Goal: Task Accomplishment & Management: Manage account settings

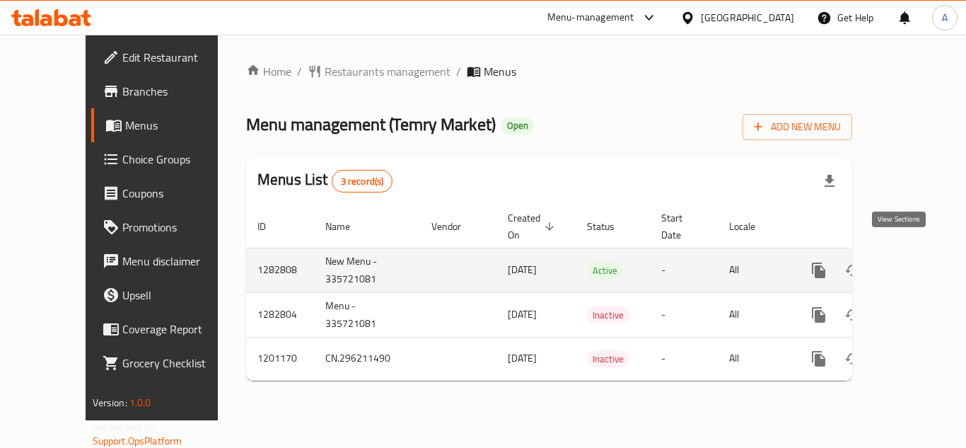
click at [916, 262] on icon "enhanced table" at bounding box center [920, 270] width 17 height 17
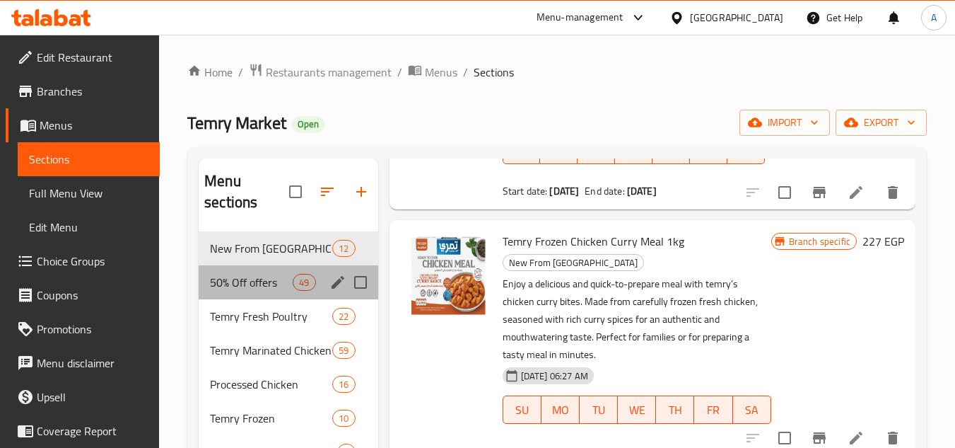
click at [274, 271] on div "50% Off offers 49" at bounding box center [288, 282] width 179 height 34
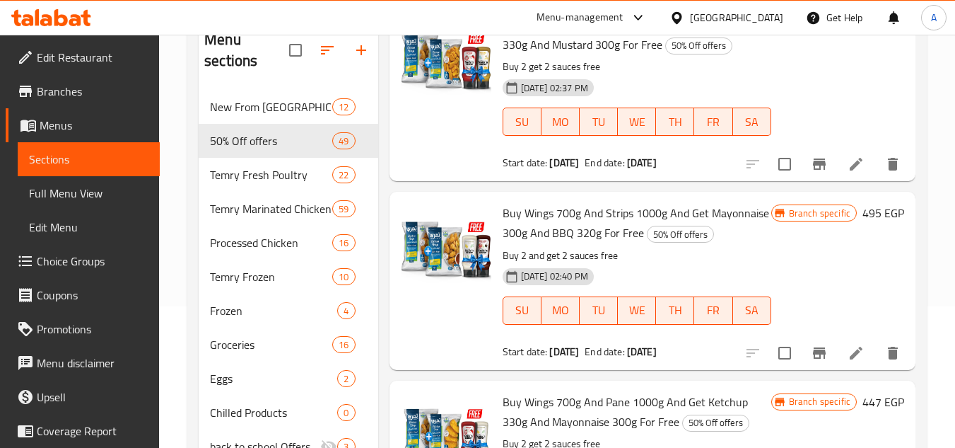
scroll to position [3874, 0]
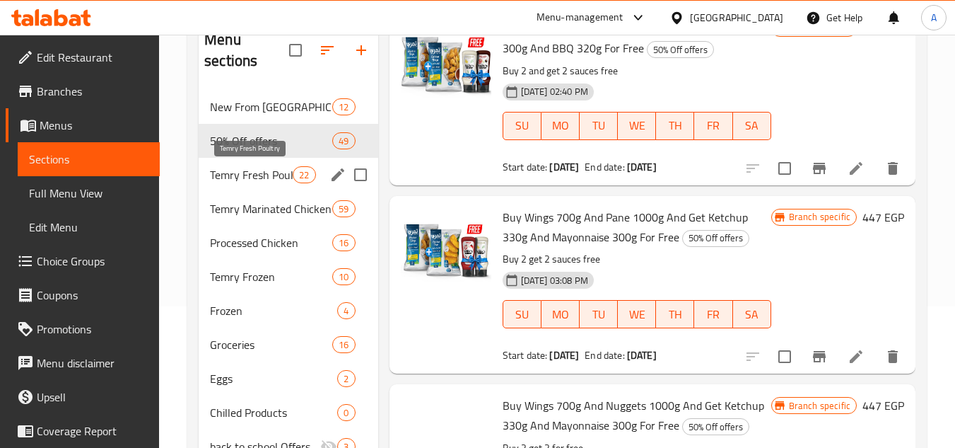
click at [267, 170] on span "Temry Fresh Poultry" at bounding box center [251, 174] width 83 height 17
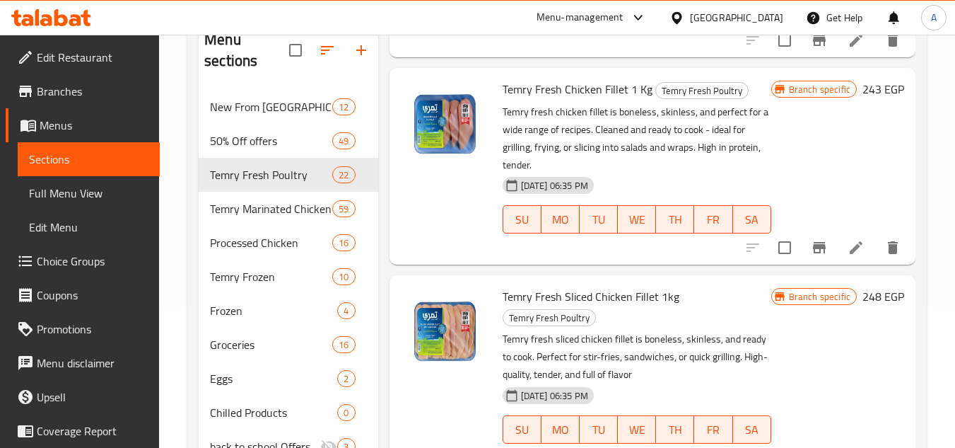
scroll to position [2334, 0]
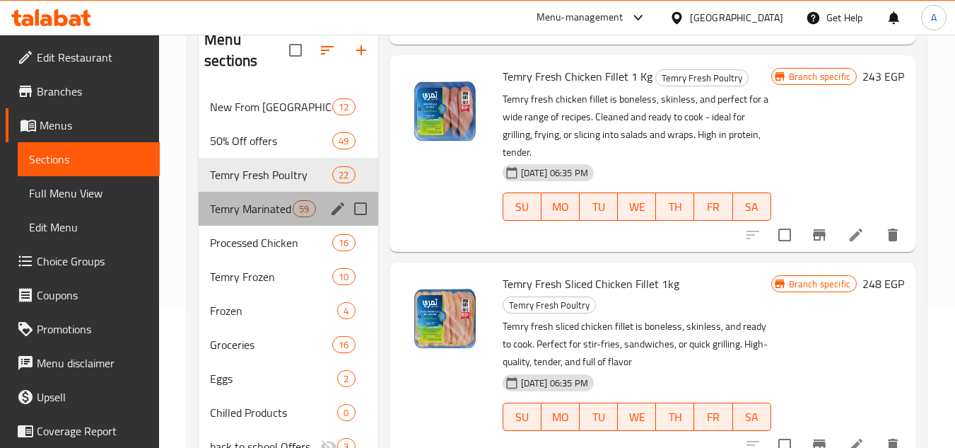
click at [282, 197] on div "Temry Marinated Chicken 59" at bounding box center [288, 209] width 179 height 34
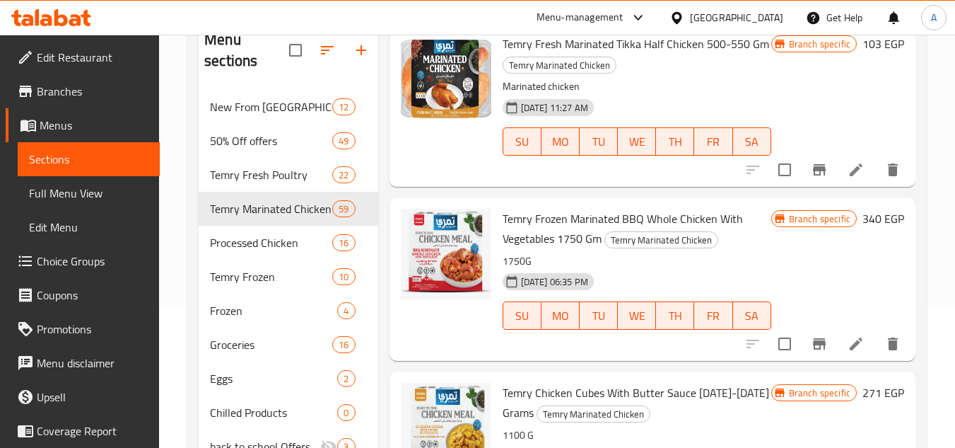
click at [107, 199] on span "Full Menu View" at bounding box center [89, 193] width 120 height 17
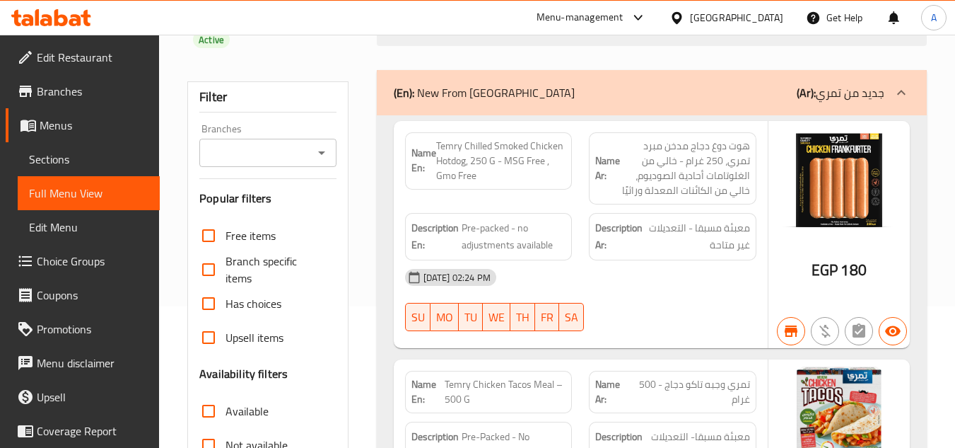
scroll to position [283, 0]
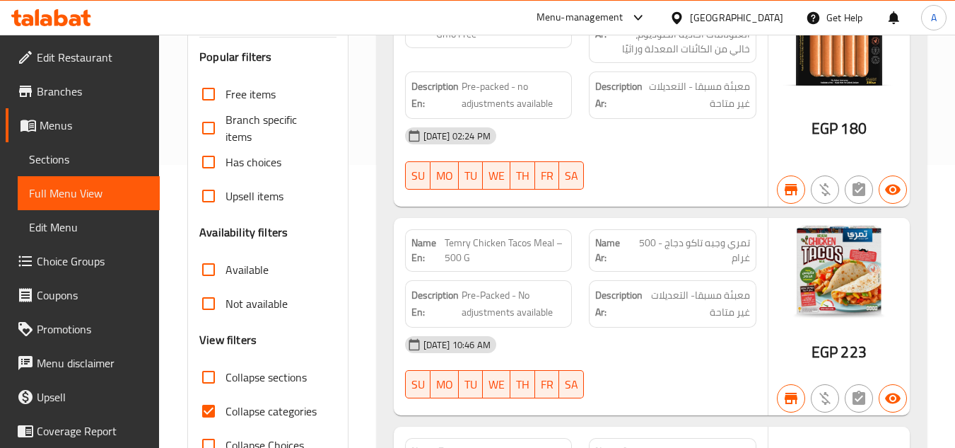
click at [617, 135] on div "[DATE] 02:24 PM" at bounding box center [581, 136] width 368 height 34
drag, startPoint x: 421, startPoint y: 134, endPoint x: 471, endPoint y: 141, distance: 50.0
click at [471, 141] on span "[DATE] 02:24 PM" at bounding box center [457, 135] width 79 height 13
copy span "04-05-2025"
click at [680, 151] on div "[DATE] 02:24 PM" at bounding box center [581, 136] width 368 height 34
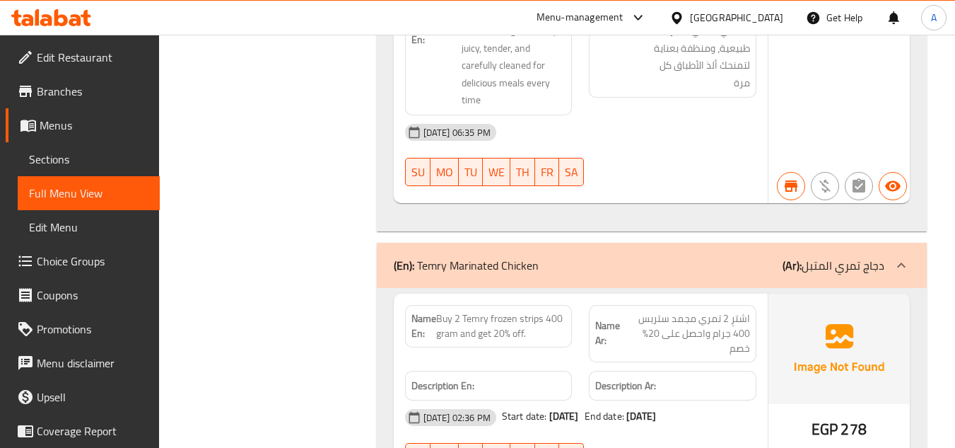
scroll to position [23125, 0]
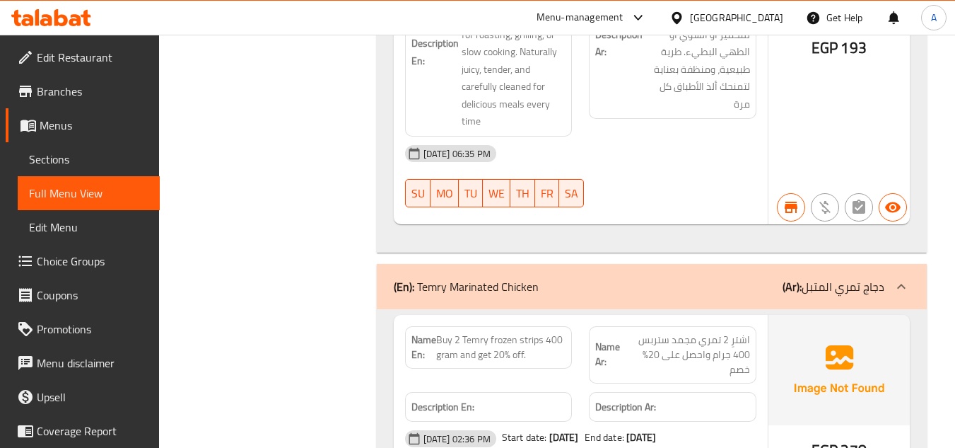
copy span "Buy 3 Fresh Temry 4 Pieces [DATE]-[DATE] And Get Fresh Temry Half Chicken 500-5…"
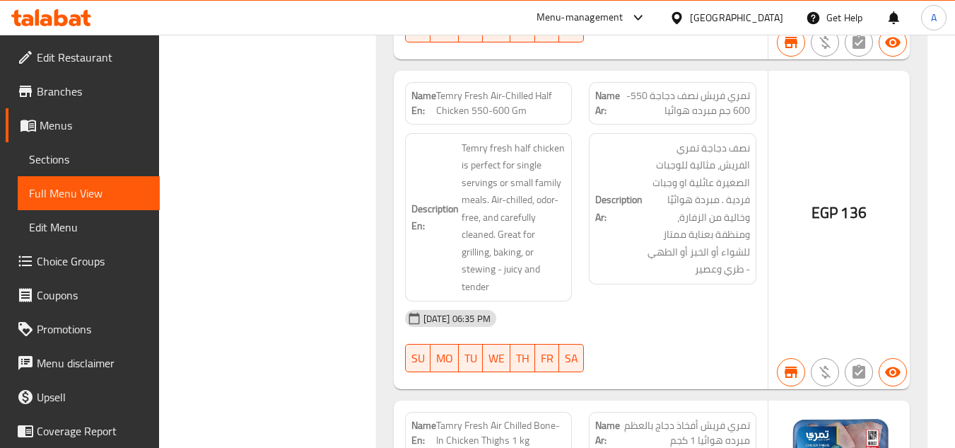
scroll to position [22701, 0]
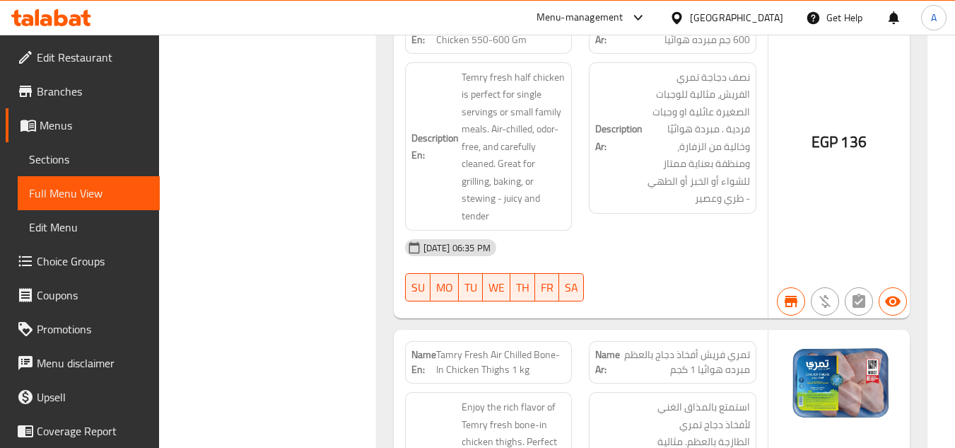
click at [99, 150] on link "Sections" at bounding box center [89, 159] width 142 height 34
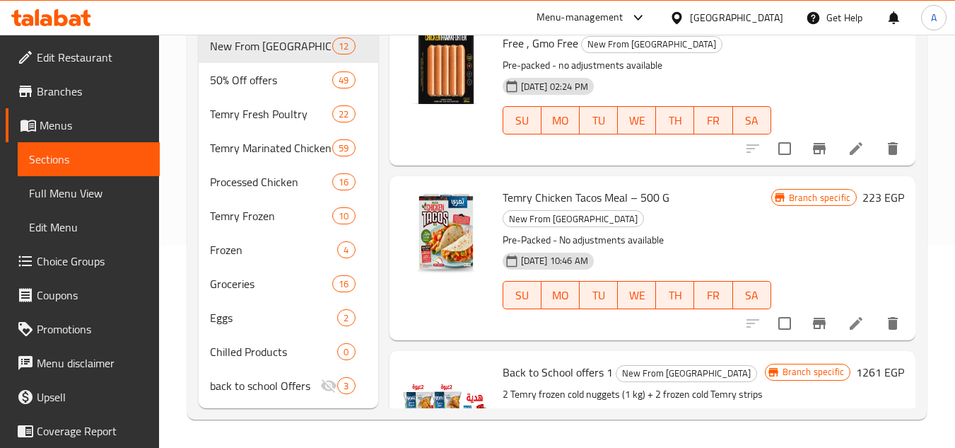
scroll to position [202, 0]
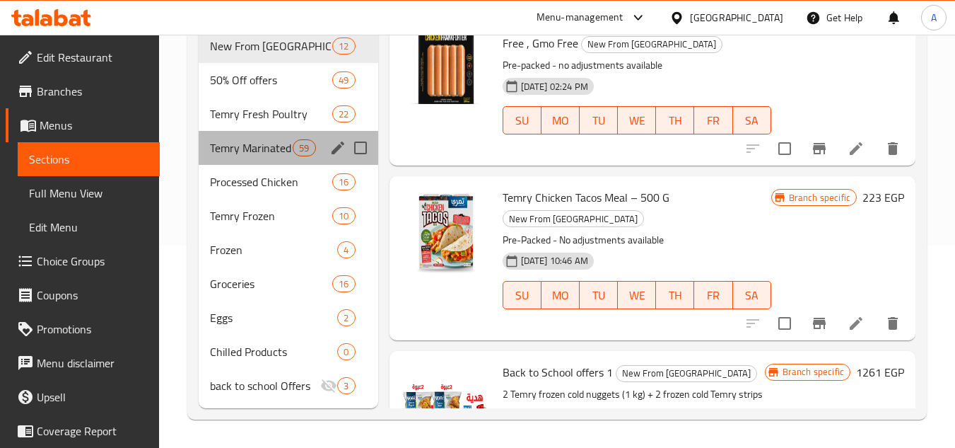
click at [262, 132] on div "Temry Marinated Chicken 59" at bounding box center [288, 148] width 179 height 34
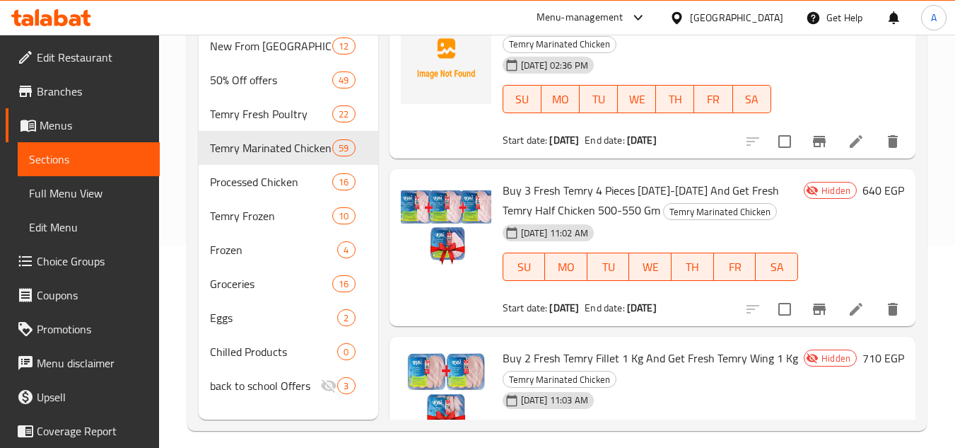
scroll to position [132, 0]
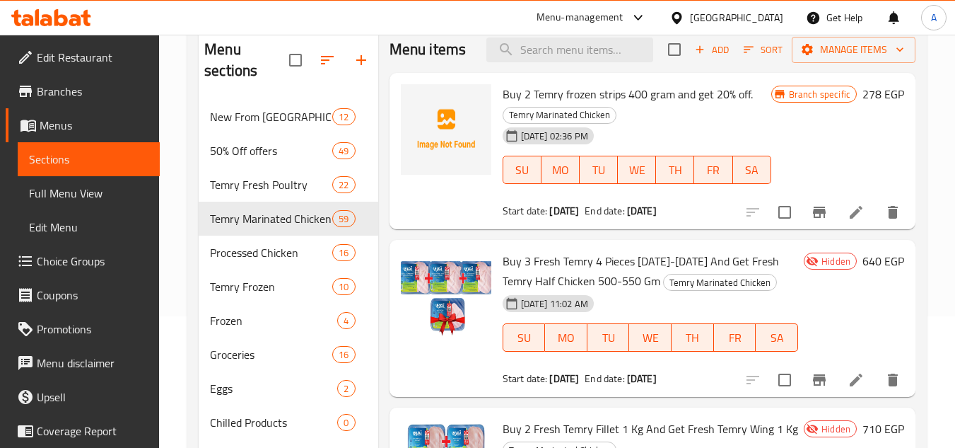
click at [874, 196] on div "Branch specific 278 EGP" at bounding box center [838, 151] width 133 height 134
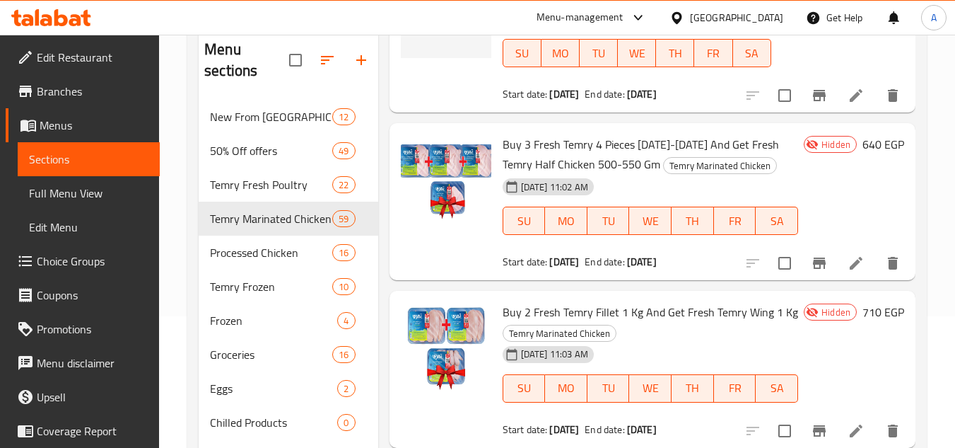
scroll to position [141, 0]
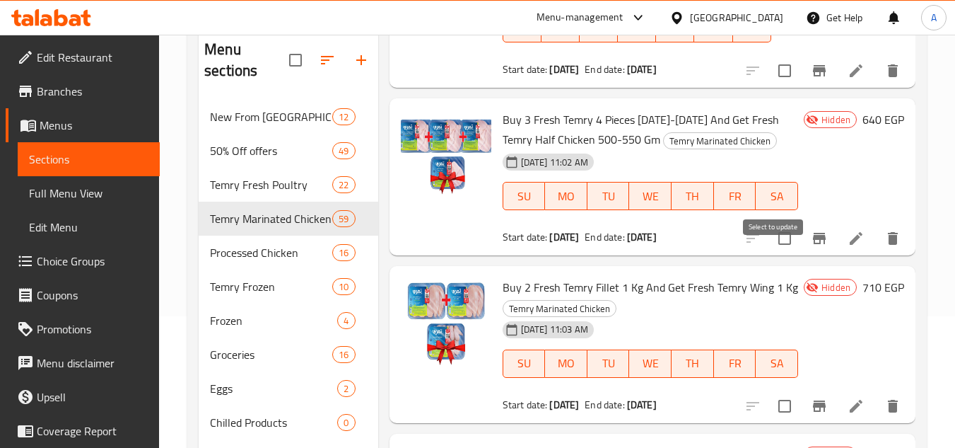
click at [772, 253] on input "checkbox" at bounding box center [785, 238] width 30 height 30
checkbox input "true"
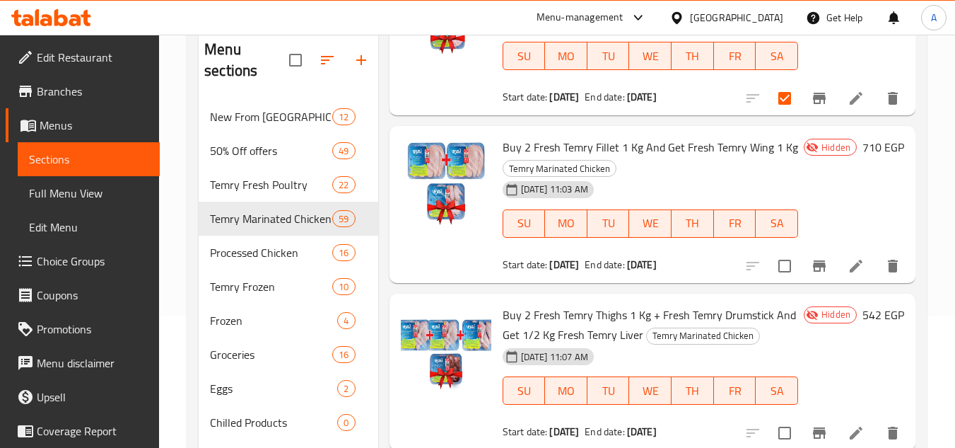
scroll to position [283, 0]
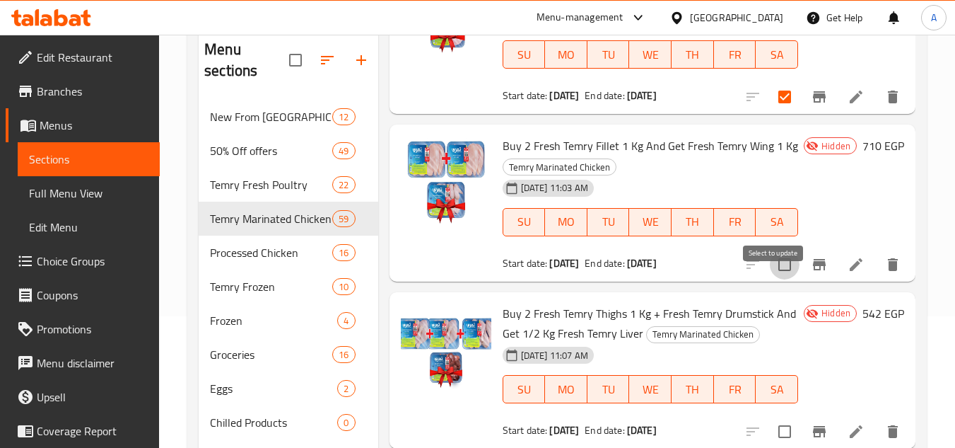
click at [784, 279] on input "checkbox" at bounding box center [785, 265] width 30 height 30
checkbox input "true"
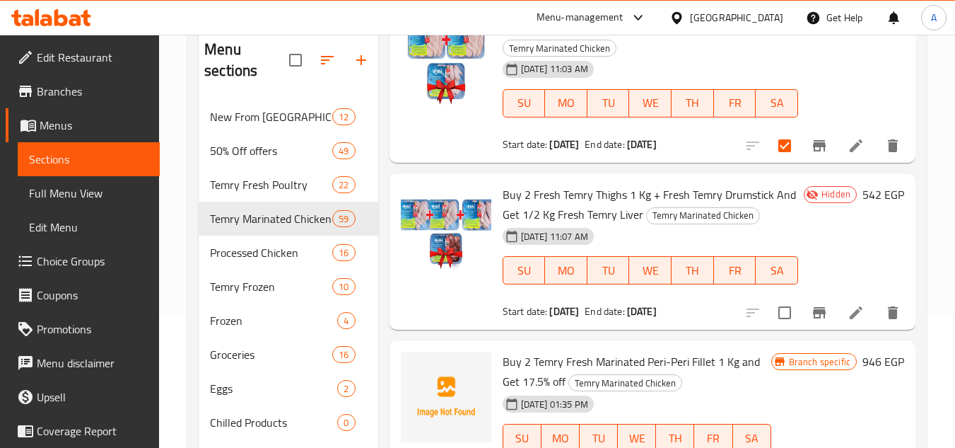
scroll to position [424, 0]
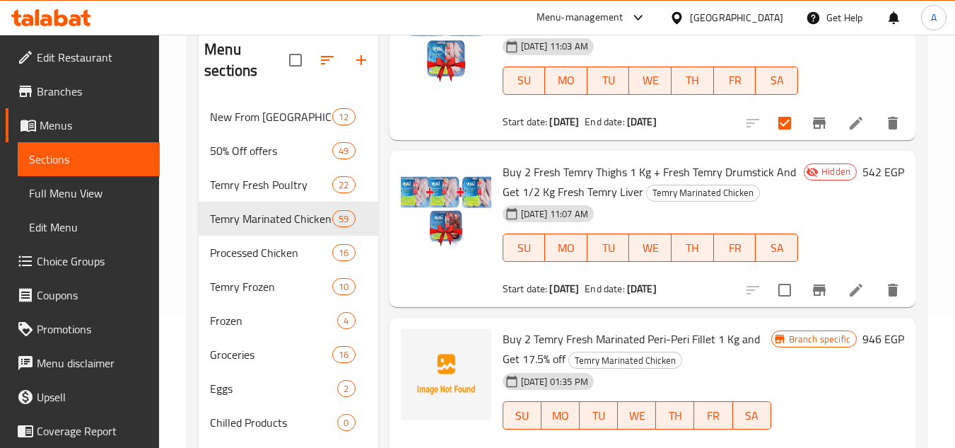
click at [772, 305] on input "checkbox" at bounding box center [785, 290] width 30 height 30
checkbox input "true"
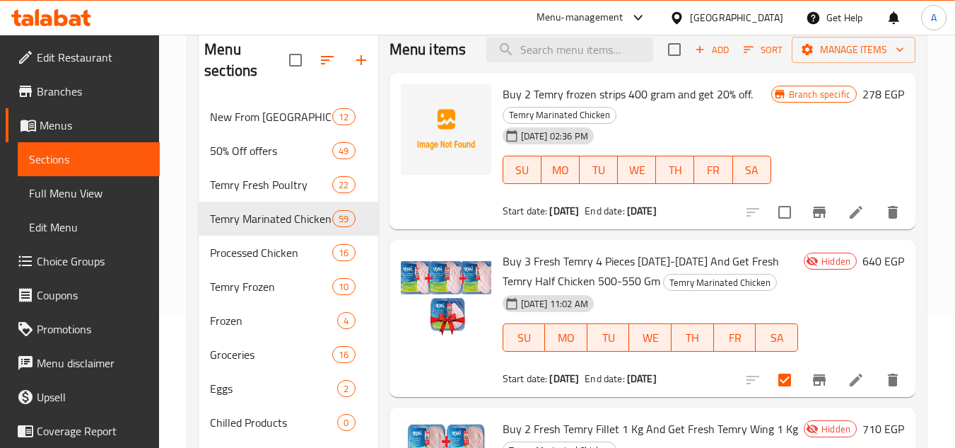
scroll to position [0, 0]
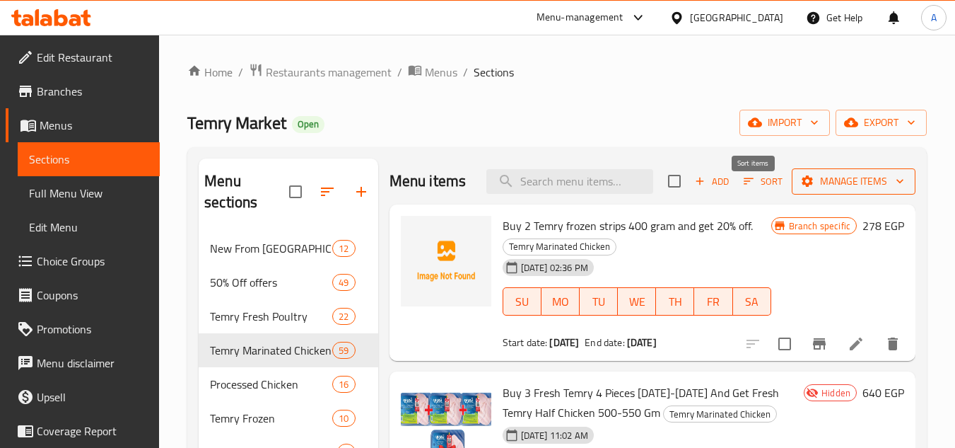
click at [813, 190] on span "Manage items" at bounding box center [853, 182] width 101 height 18
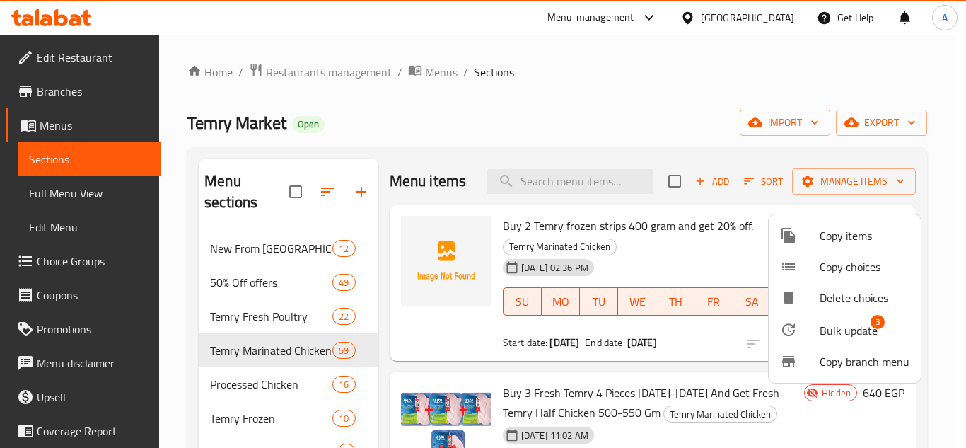
click at [849, 326] on span "Bulk update" at bounding box center [849, 330] width 58 height 17
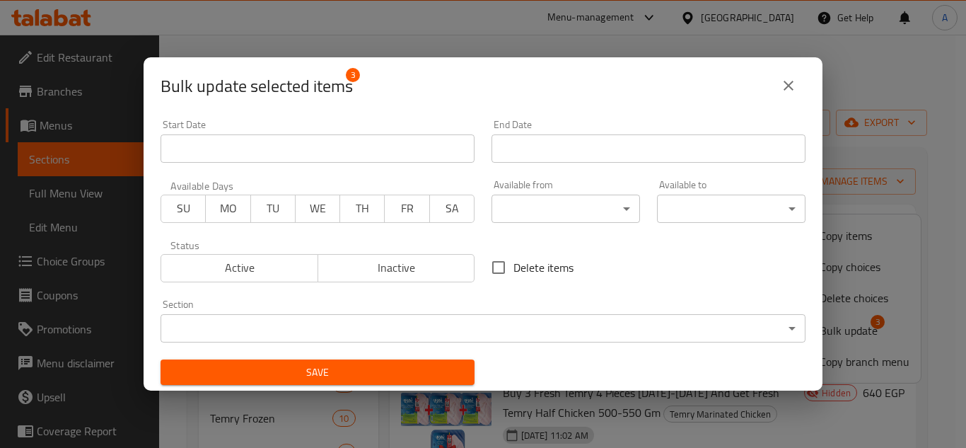
click at [248, 272] on span "Active" at bounding box center [240, 267] width 146 height 21
click at [388, 376] on span "Save" at bounding box center [317, 373] width 291 height 18
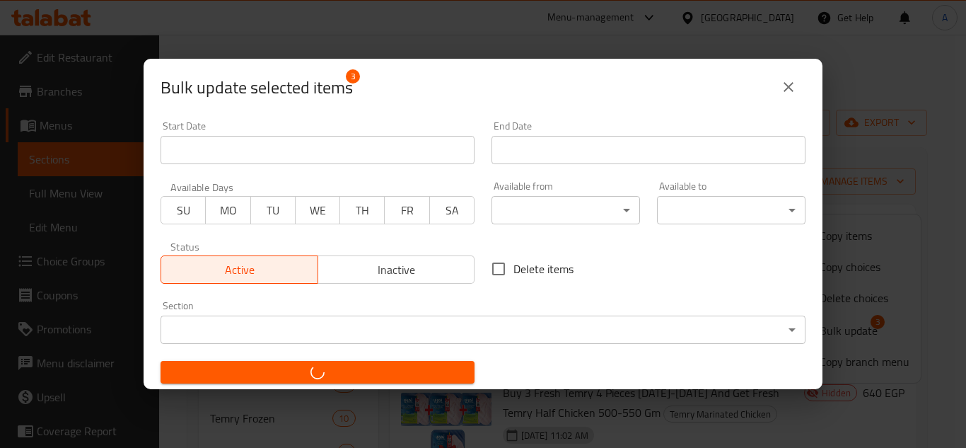
checkbox input "false"
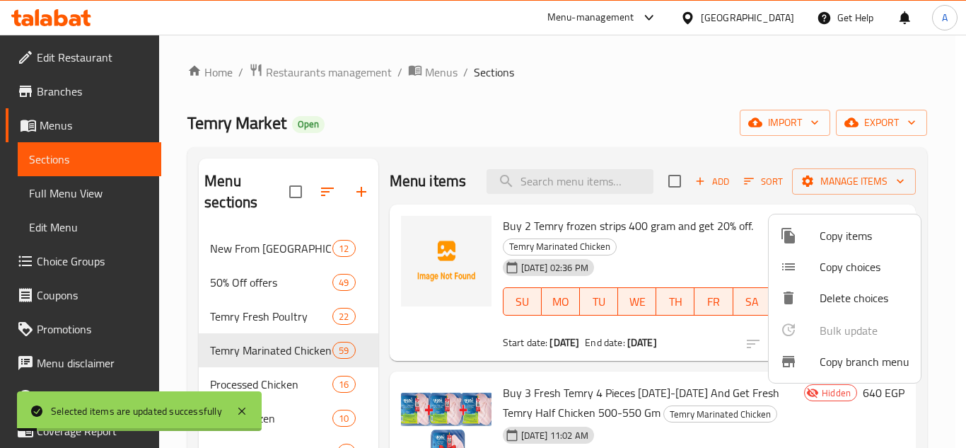
click at [652, 56] on div at bounding box center [483, 224] width 966 height 448
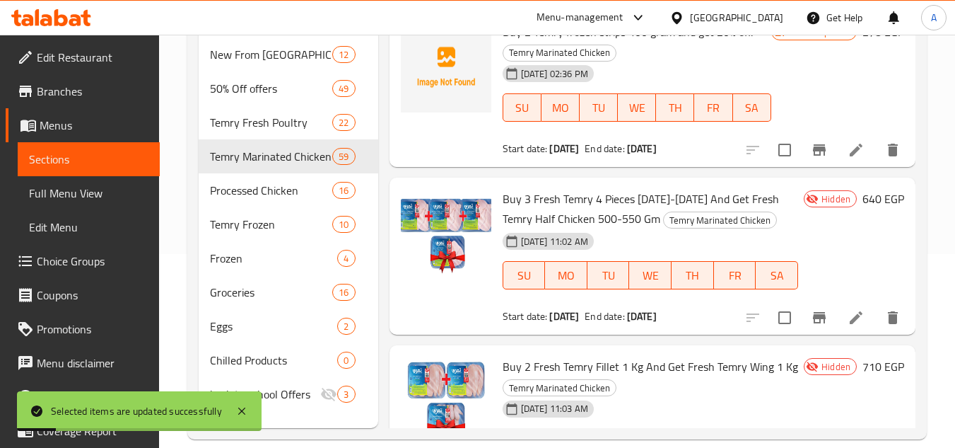
scroll to position [212, 0]
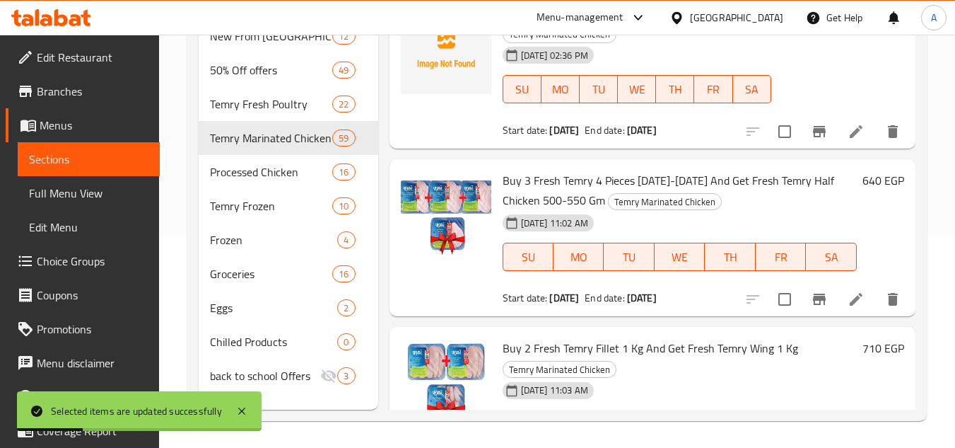
click at [772, 128] on div "Branch specific 278 EGP" at bounding box center [838, 71] width 133 height 134
click at [45, 180] on link "Full Menu View" at bounding box center [89, 193] width 142 height 34
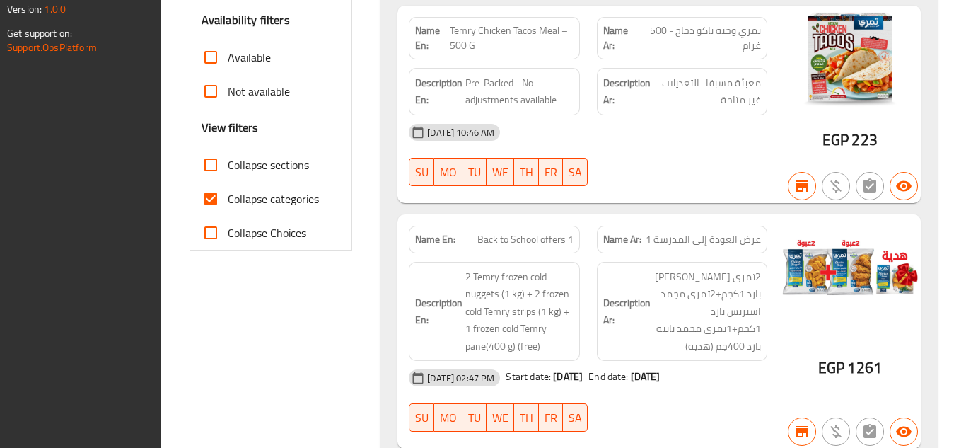
click at [243, 168] on span "Collapse sections" at bounding box center [268, 164] width 81 height 17
click at [228, 168] on input "Collapse sections" at bounding box center [211, 165] width 34 height 34
checkbox input "true"
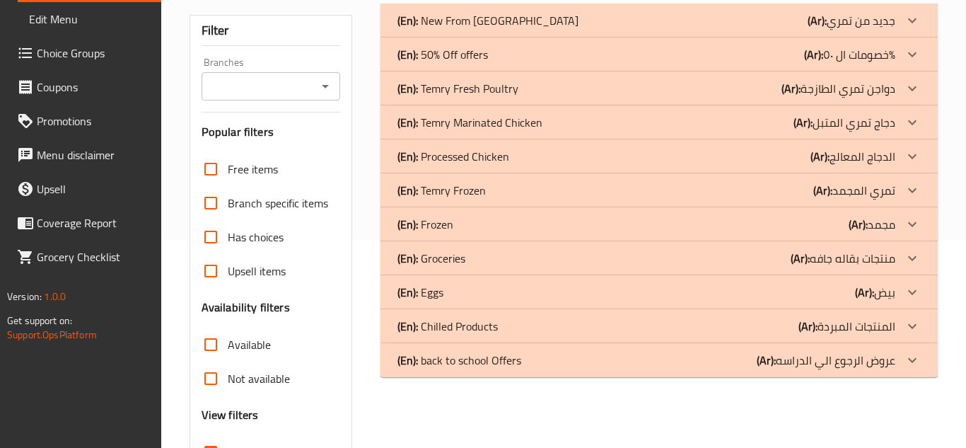
scroll to position [185, 0]
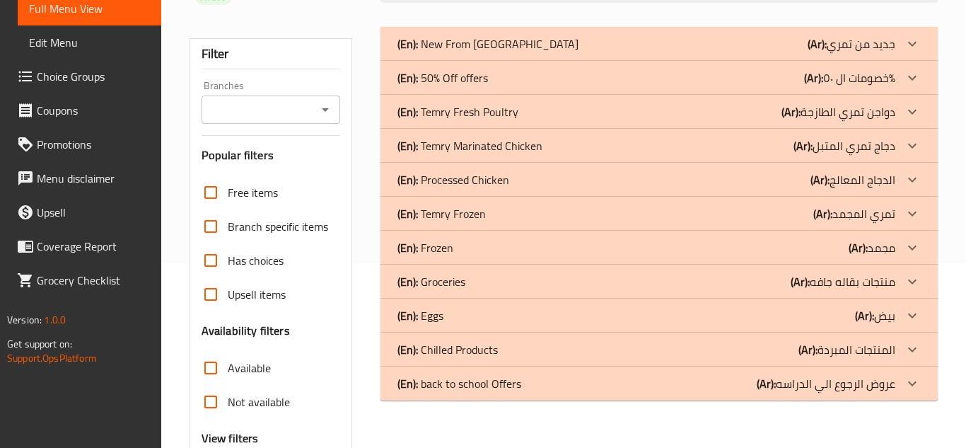
click at [547, 150] on div "(En): Temry Marinated Chicken (Ar): دجاج تمري المتبل" at bounding box center [646, 145] width 498 height 17
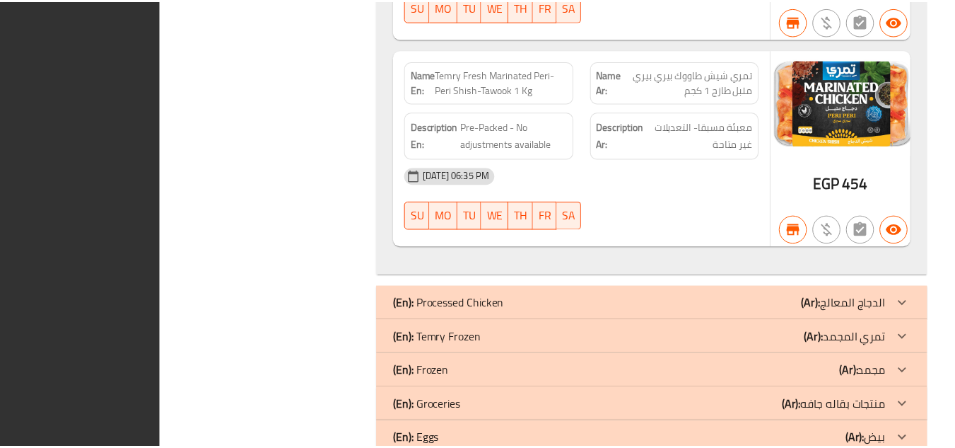
scroll to position [13182, 0]
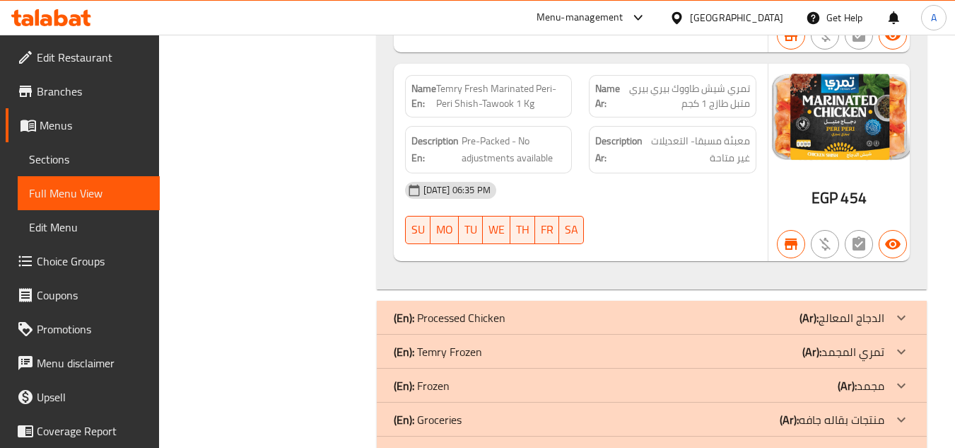
drag, startPoint x: 358, startPoint y: 3, endPoint x: 240, endPoint y: 31, distance: 120.8
click at [240, 31] on div "Menu-management Egypt Get Help A" at bounding box center [477, 18] width 955 height 34
click at [86, 95] on span "Branches" at bounding box center [93, 91] width 112 height 17
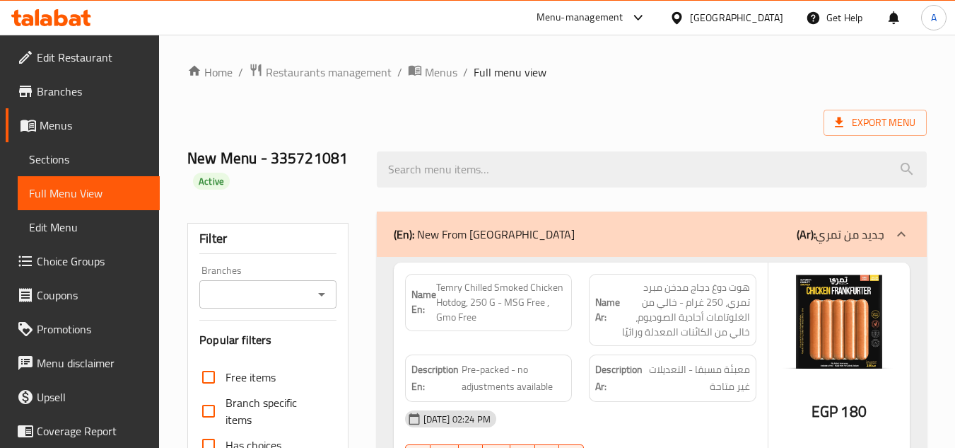
click at [764, 11] on div "[GEOGRAPHIC_DATA]" at bounding box center [736, 18] width 93 height 16
click at [624, 11] on div "Menu-management" at bounding box center [580, 17] width 87 height 17
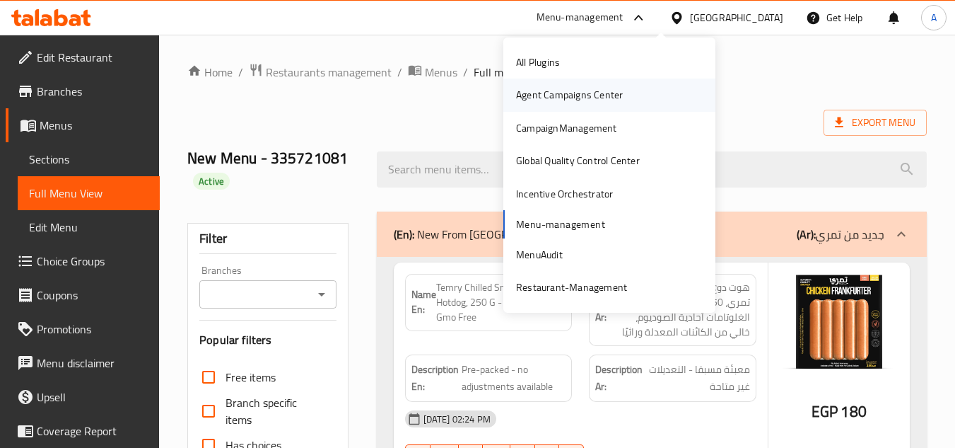
click at [570, 90] on div "Agent Campaigns Center" at bounding box center [569, 95] width 107 height 16
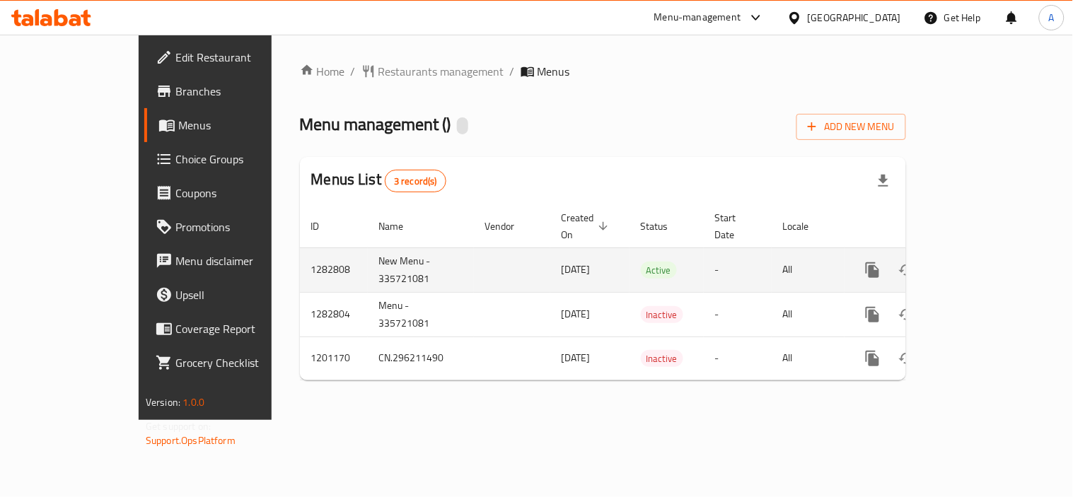
click at [992, 253] on link "enhanced table" at bounding box center [975, 270] width 34 height 34
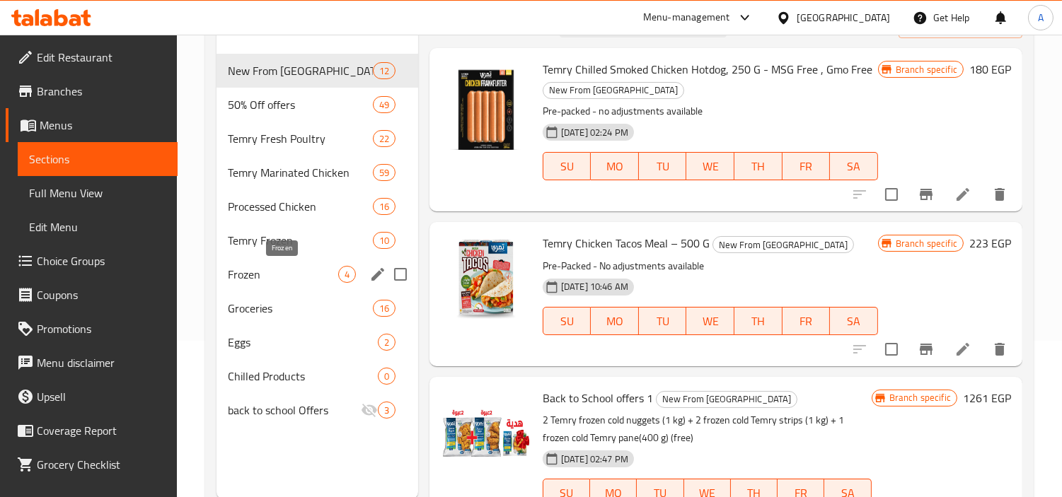
scroll to position [157, 0]
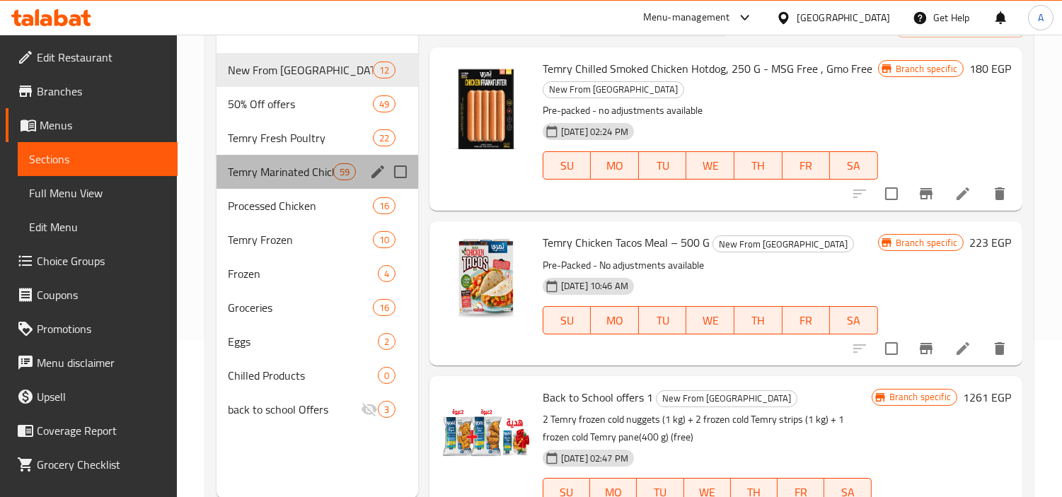
click at [306, 181] on div "Temry Marinated Chicken 59" at bounding box center [317, 172] width 202 height 34
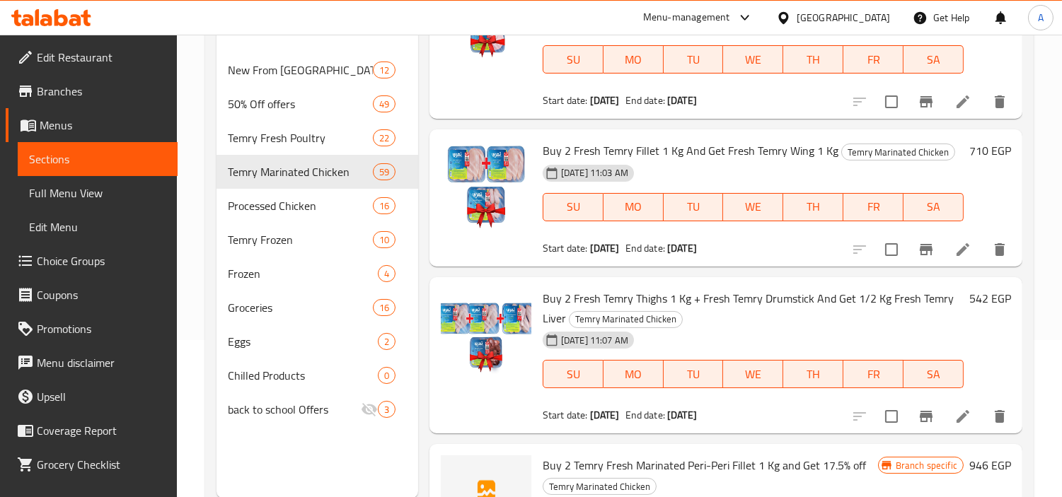
scroll to position [314, 0]
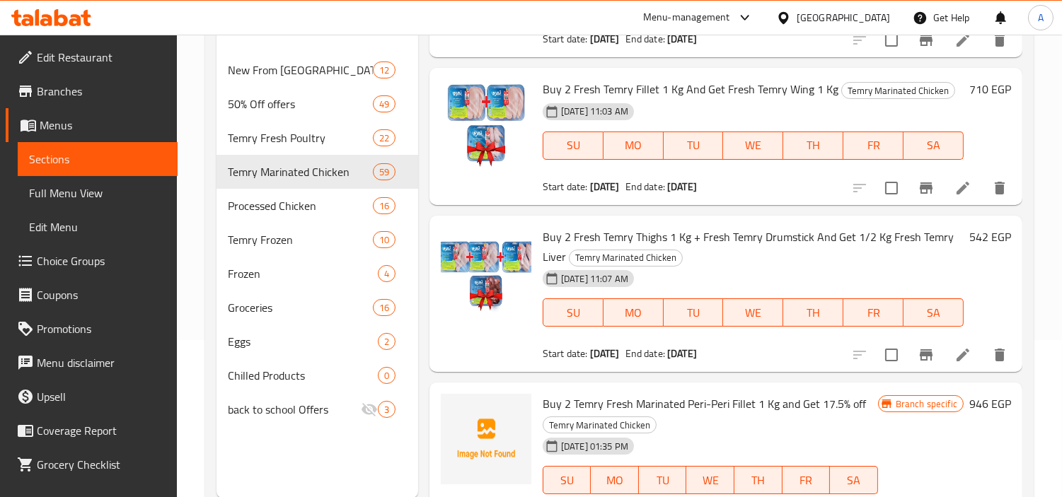
click at [91, 92] on span "Branches" at bounding box center [101, 91] width 129 height 17
